Goal: Task Accomplishment & Management: Complete application form

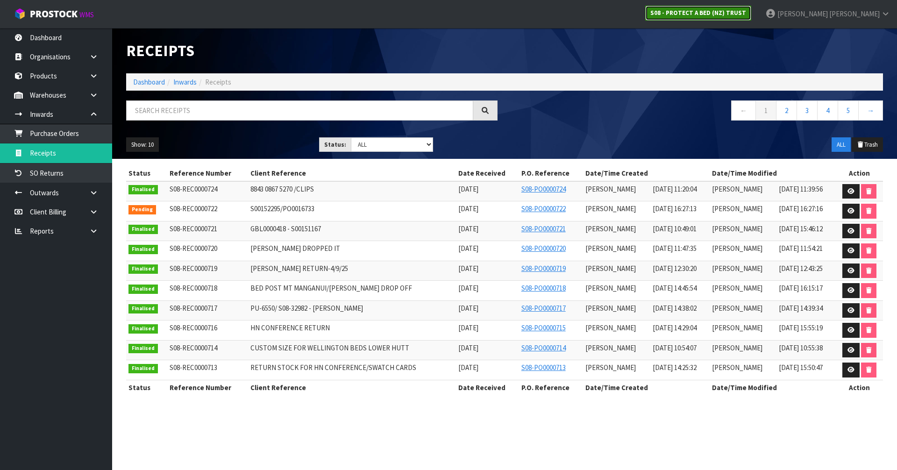
click at [739, 13] on strong "S08 - PROTECT A BED (NZ) TRUST" at bounding box center [698, 13] width 96 height 8
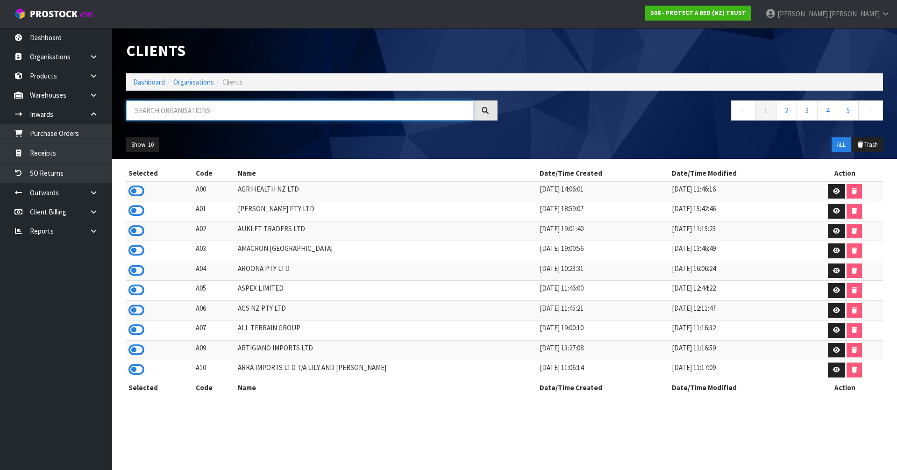
click at [239, 101] on input "text" at bounding box center [299, 110] width 347 height 20
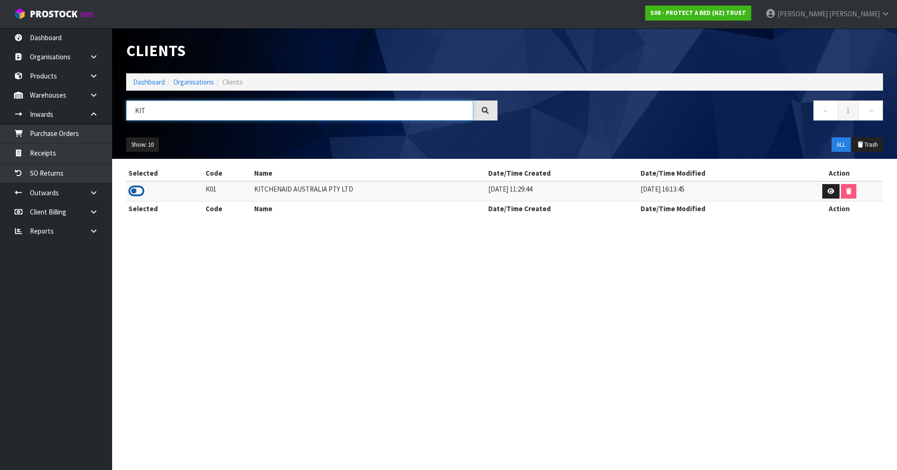
type input "KIT"
click at [136, 188] on icon at bounding box center [136, 191] width 16 height 14
click at [153, 84] on link "Dashboard" at bounding box center [149, 82] width 32 height 9
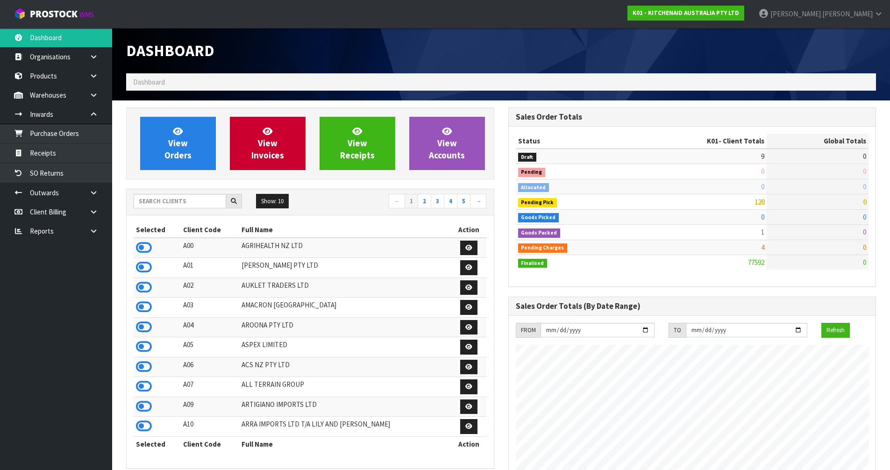
scroll to position [708, 382]
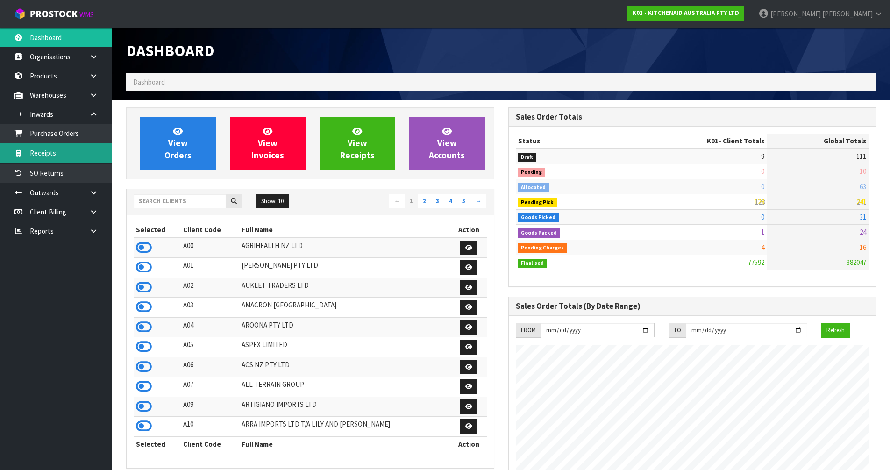
click at [74, 155] on link "Receipts" at bounding box center [56, 152] width 112 height 19
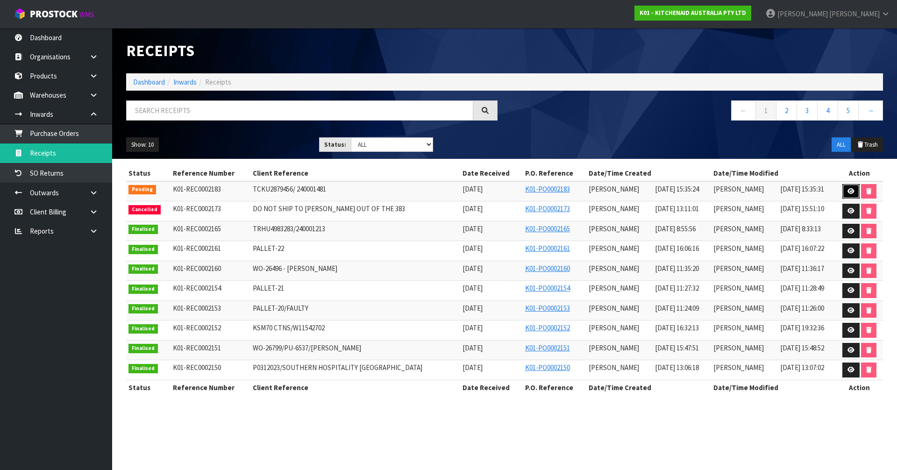
click at [845, 190] on link at bounding box center [850, 191] width 17 height 15
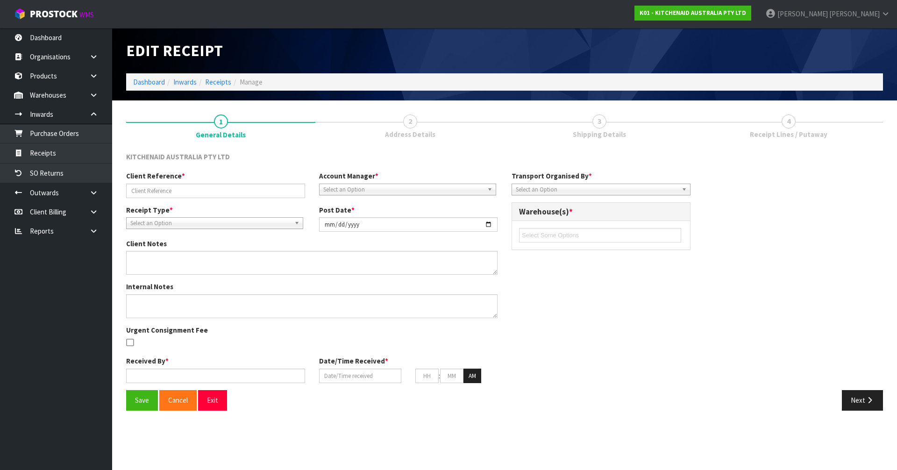
type input "TCKU2879456/ 240001481"
type input "[DATE]"
type input "[PERSON_NAME]"
type input "[DATE]"
type input "03"
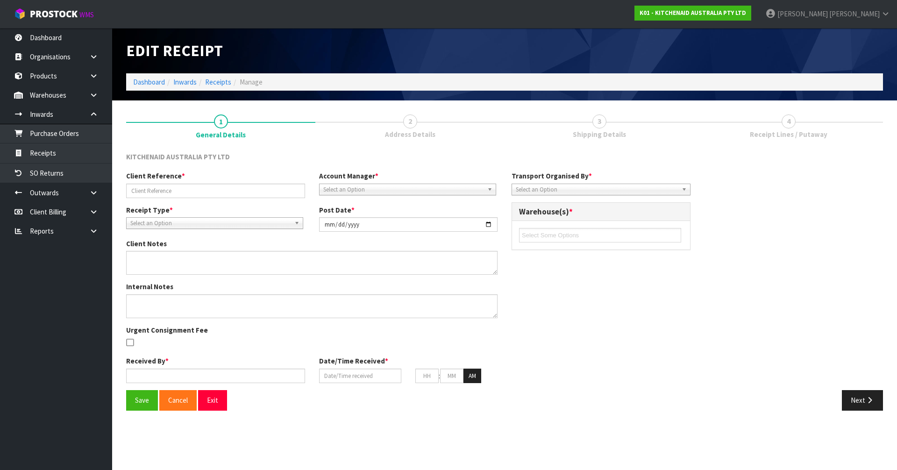
type input "35"
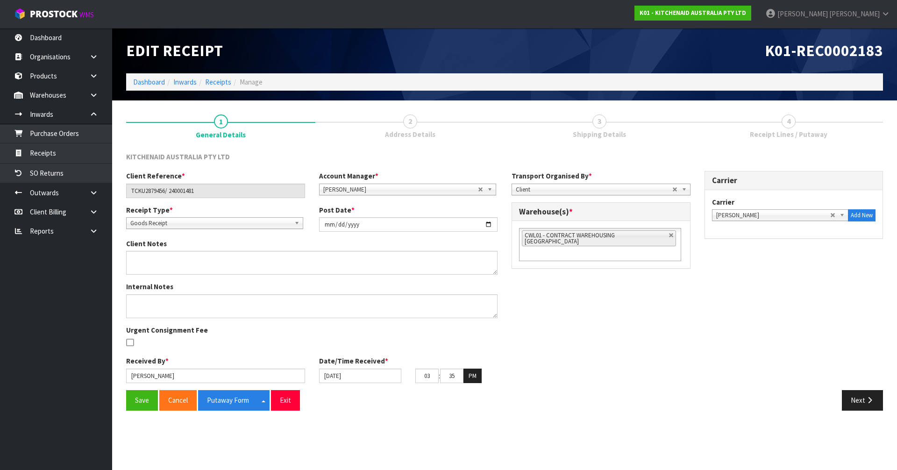
click at [604, 115] on link "3 Shipping Details" at bounding box center [599, 125] width 189 height 37
click at [860, 405] on button "Next" at bounding box center [862, 400] width 41 height 20
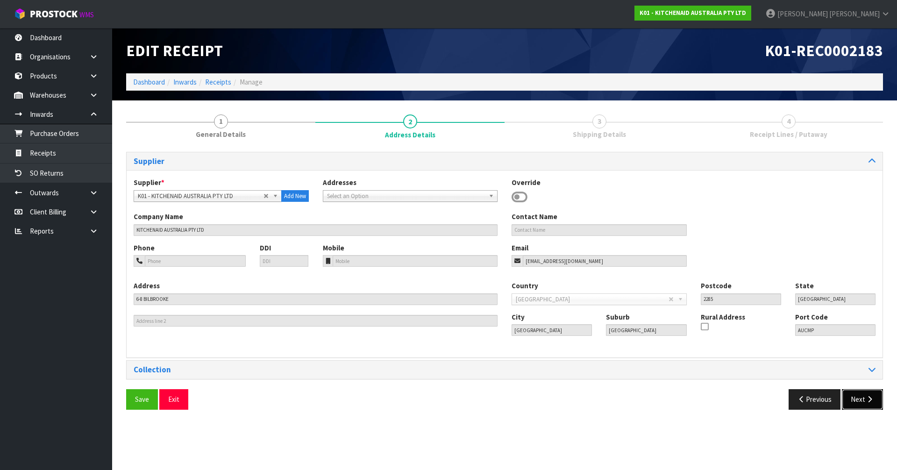
click at [860, 405] on button "Next" at bounding box center [862, 399] width 41 height 20
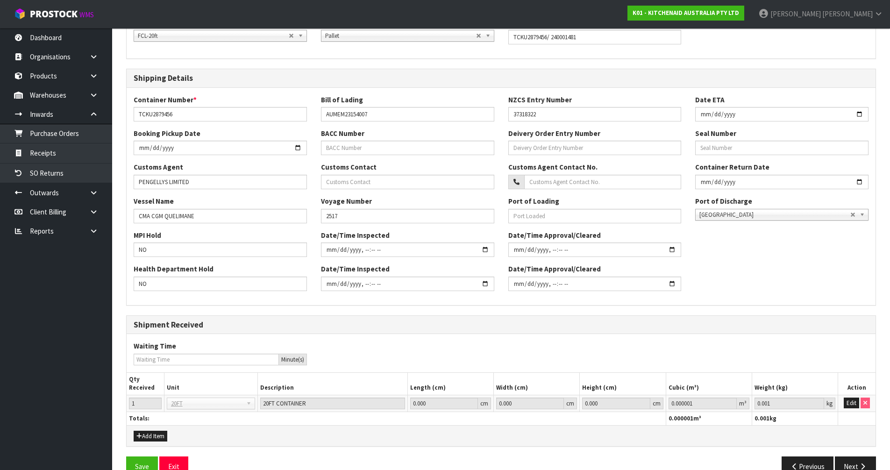
scroll to position [181, 0]
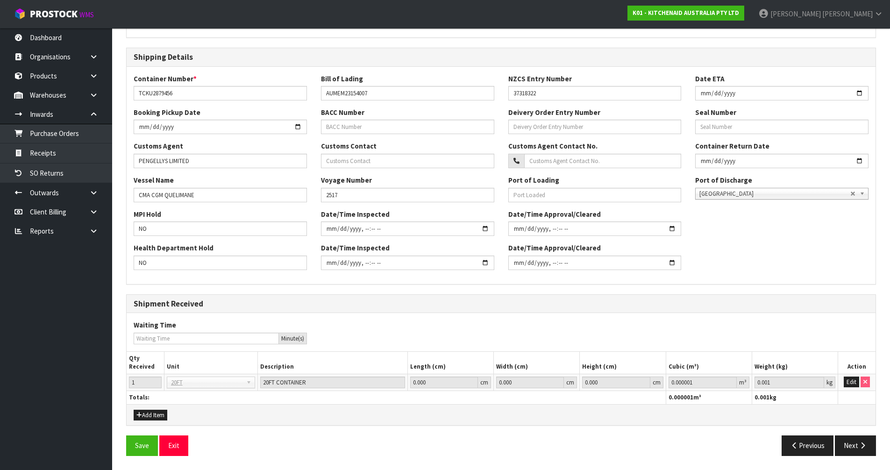
click at [857, 402] on th at bounding box center [856, 398] width 37 height 14
click at [861, 436] on button "Next" at bounding box center [855, 445] width 41 height 20
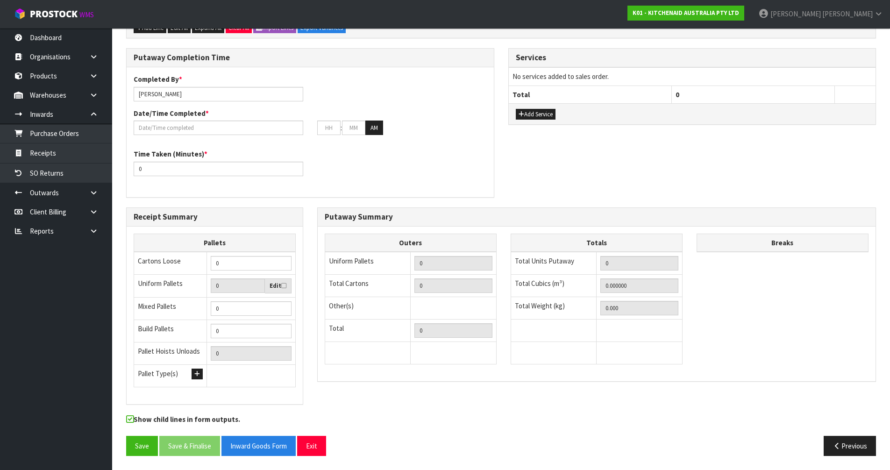
scroll to position [0, 0]
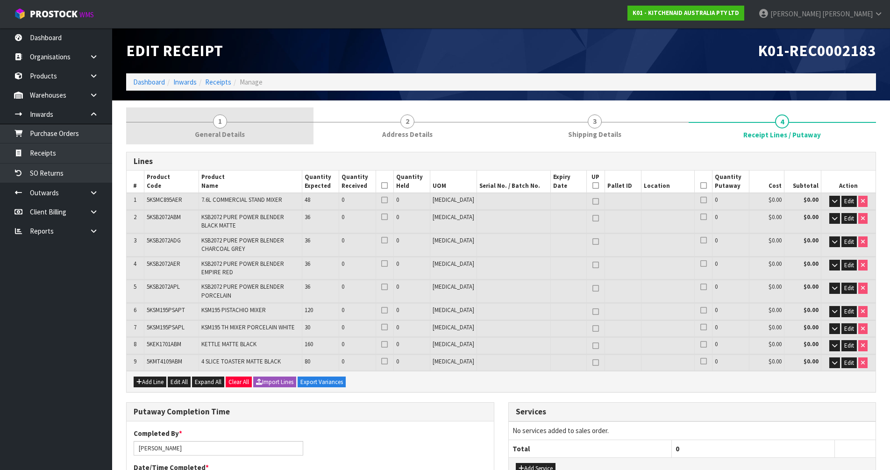
click at [244, 132] on link "1 General Details" at bounding box center [219, 125] width 187 height 37
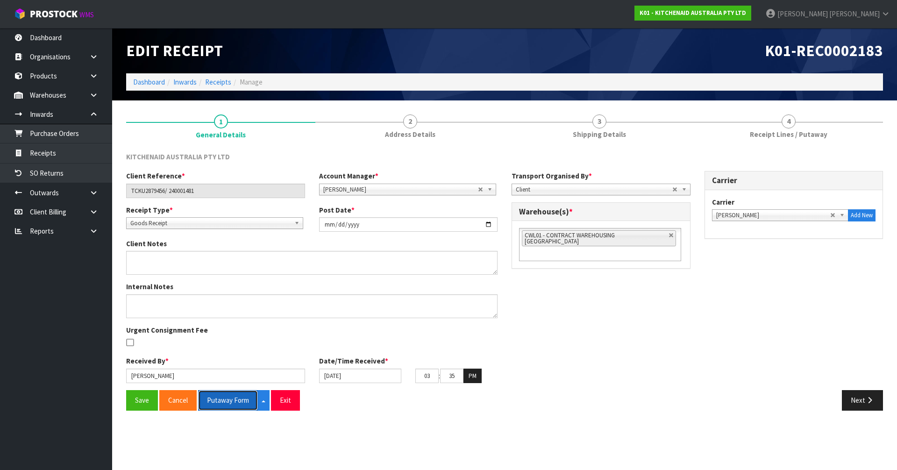
click at [253, 400] on button "Putaway Form" at bounding box center [228, 400] width 60 height 20
drag, startPoint x: 253, startPoint y: 400, endPoint x: 736, endPoint y: 0, distance: 626.8
click at [253, 400] on button "Putaway Form" at bounding box center [228, 400] width 60 height 20
click at [147, 78] on link "Dashboard" at bounding box center [149, 82] width 32 height 9
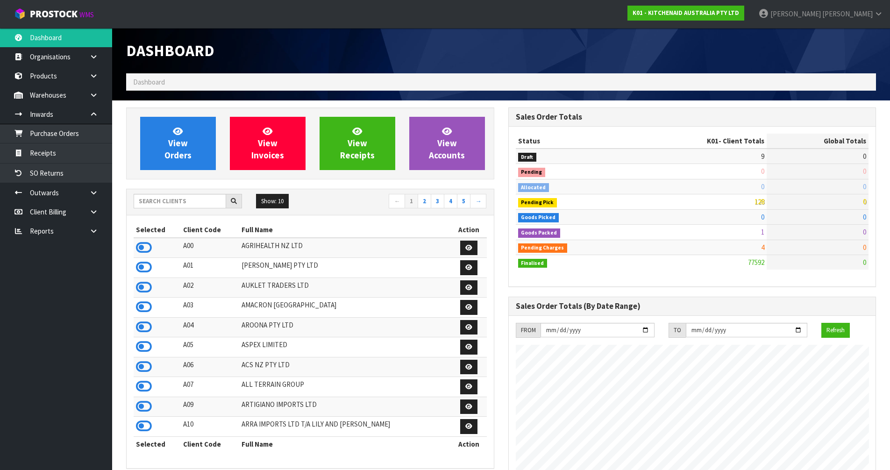
scroll to position [708, 382]
